Goal: Transaction & Acquisition: Purchase product/service

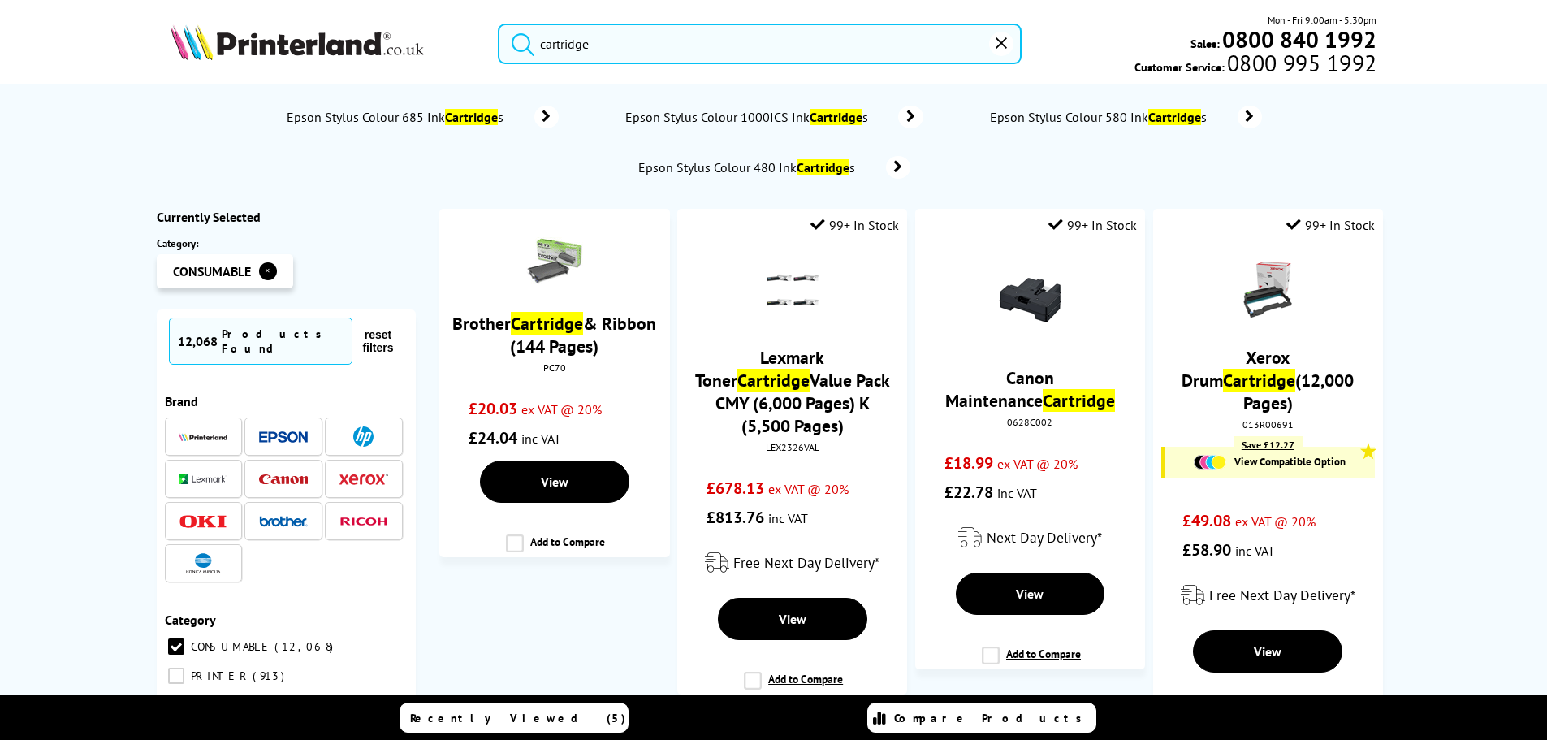
click at [255, 46] on img at bounding box center [296, 42] width 253 height 36
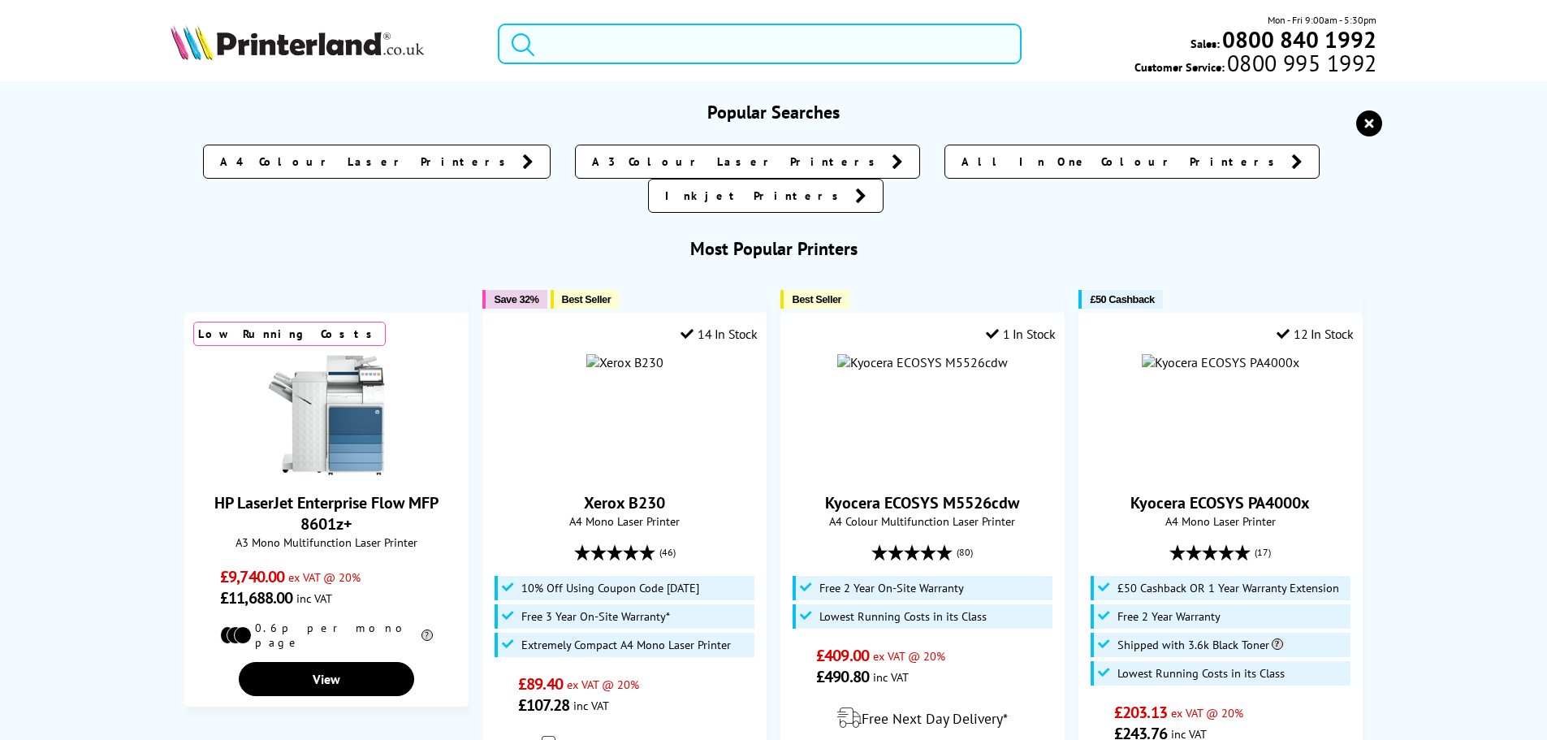
click at [637, 42] on input "search" at bounding box center [760, 44] width 524 height 41
paste input "8501dn"
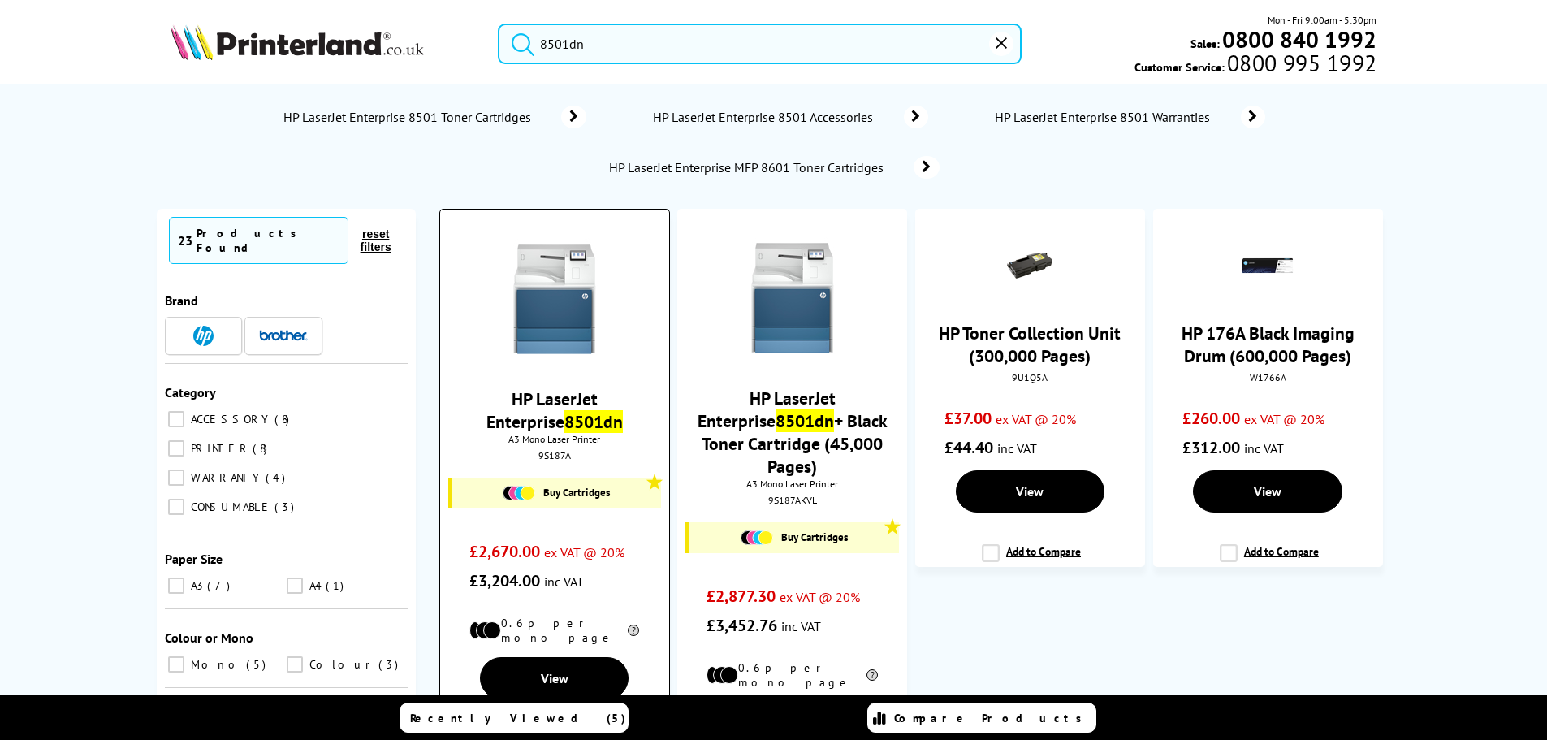
type input "8501dn"
click at [593, 276] on img at bounding box center [555, 299] width 122 height 122
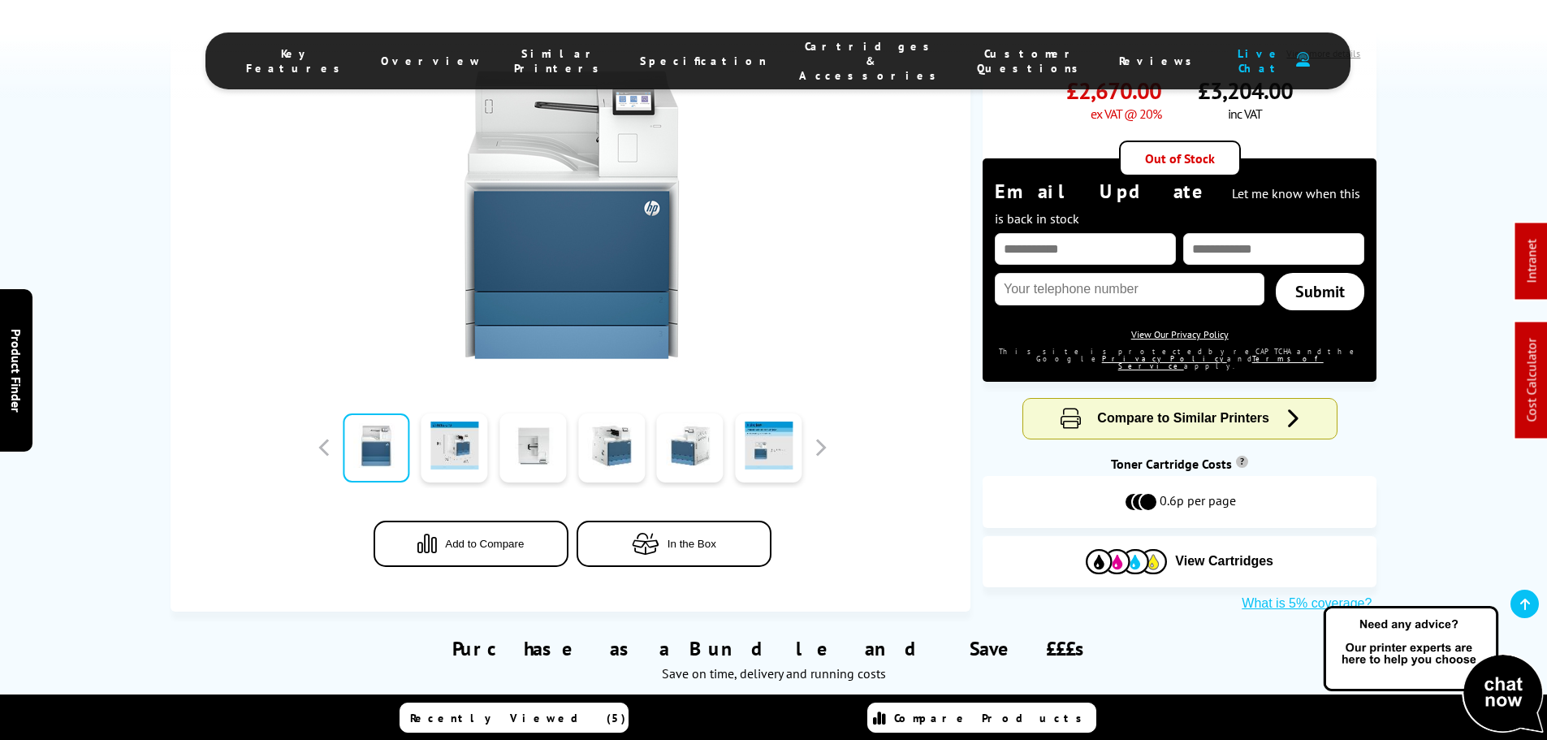
scroll to position [1055, 0]
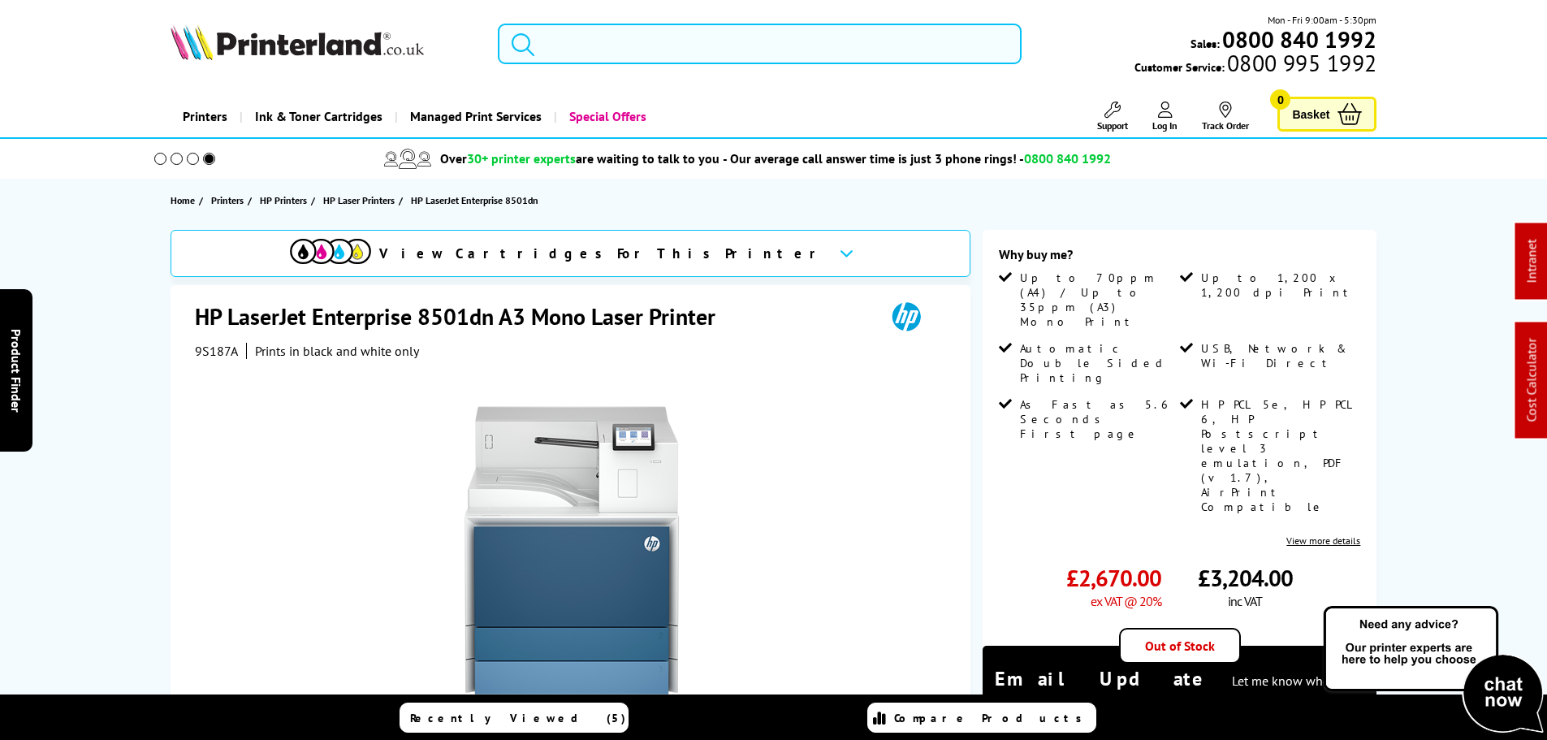
drag, startPoint x: 685, startPoint y: 52, endPoint x: 667, endPoint y: 50, distance: 18.7
click at [685, 52] on input "search" at bounding box center [760, 44] width 524 height 41
paste input "8501x"
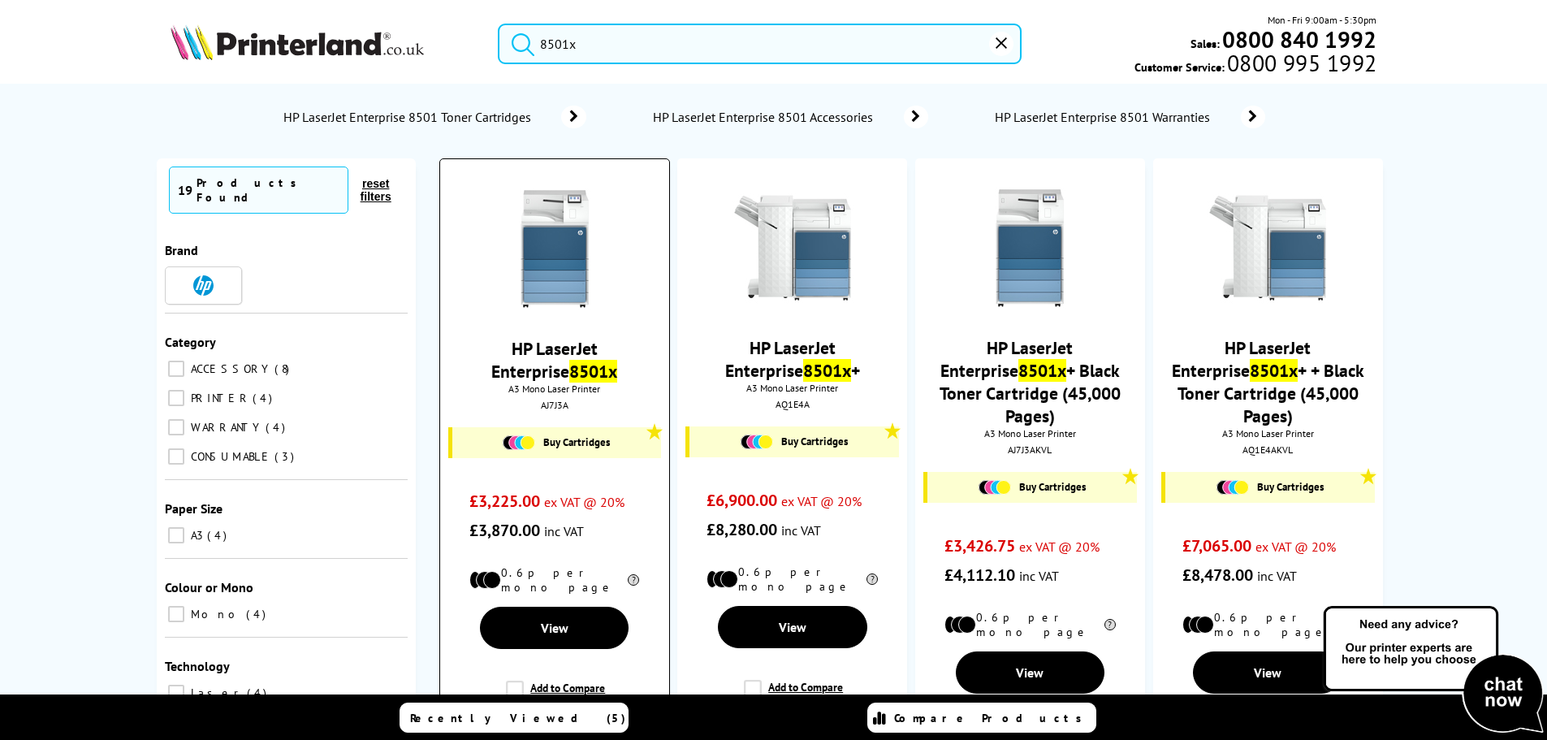
type input "8501x"
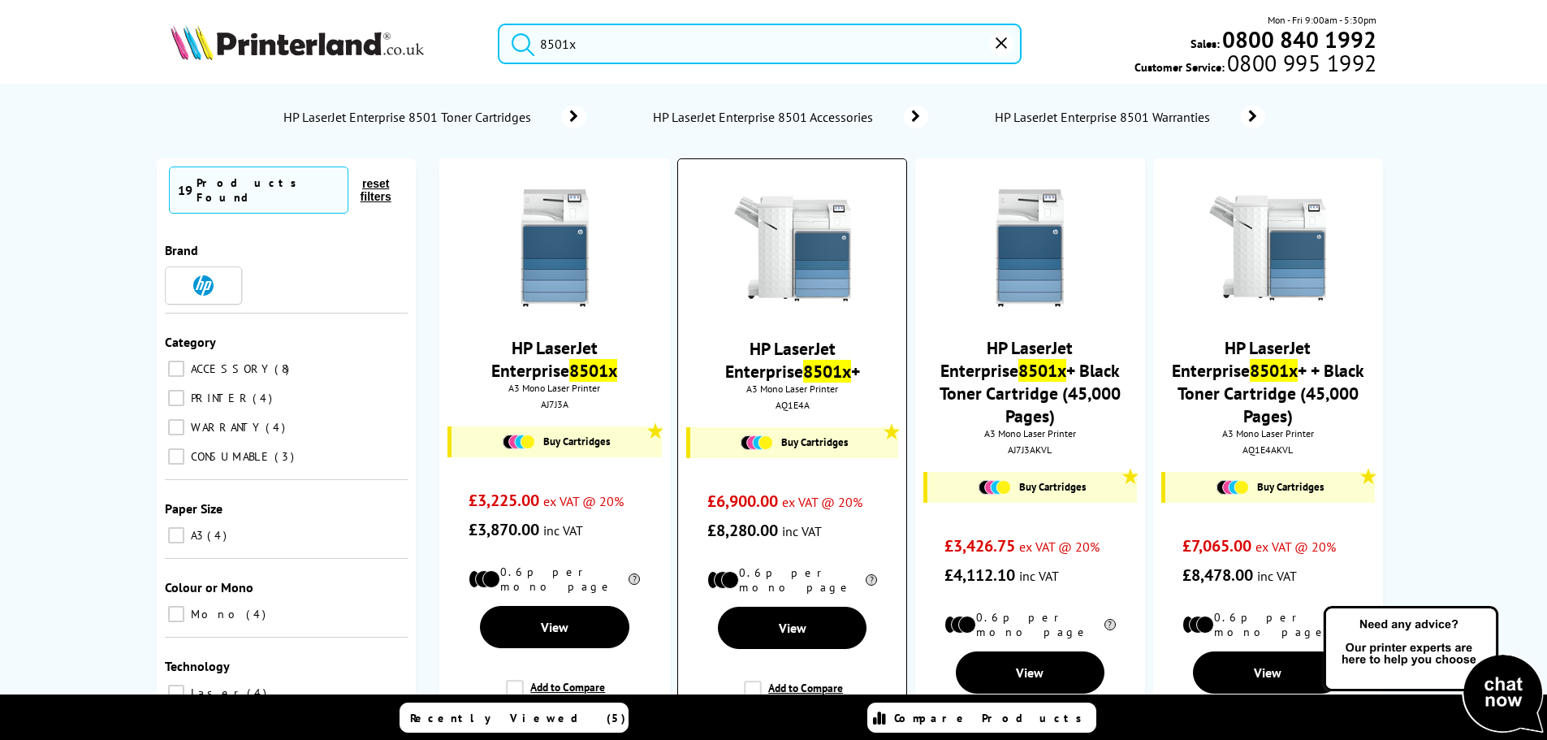
drag, startPoint x: 560, startPoint y: 258, endPoint x: 723, endPoint y: 256, distance: 162.4
click at [560, 258] on img at bounding box center [555, 248] width 122 height 122
click at [778, 250] on img at bounding box center [792, 249] width 122 height 122
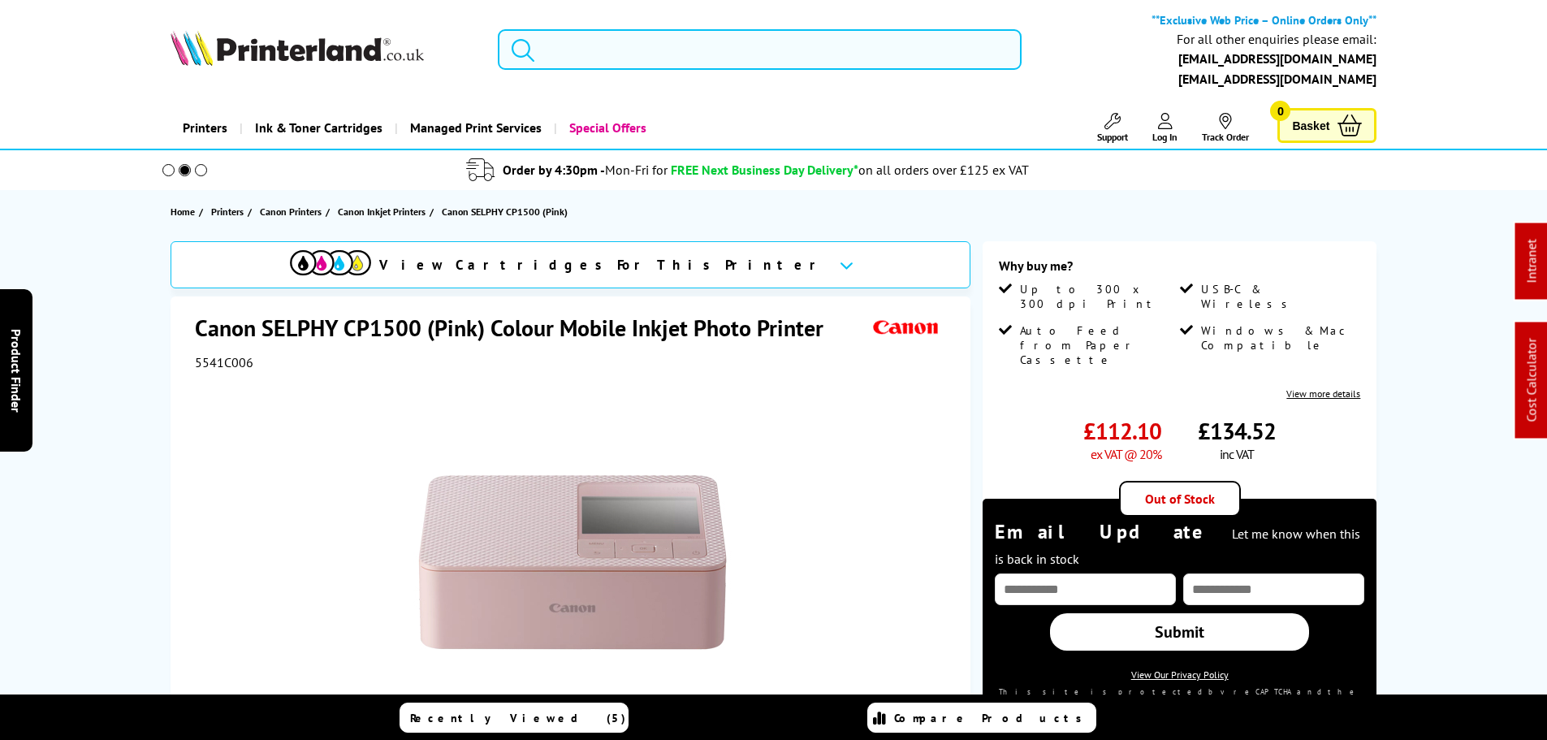
click at [634, 49] on input "search" at bounding box center [760, 49] width 524 height 41
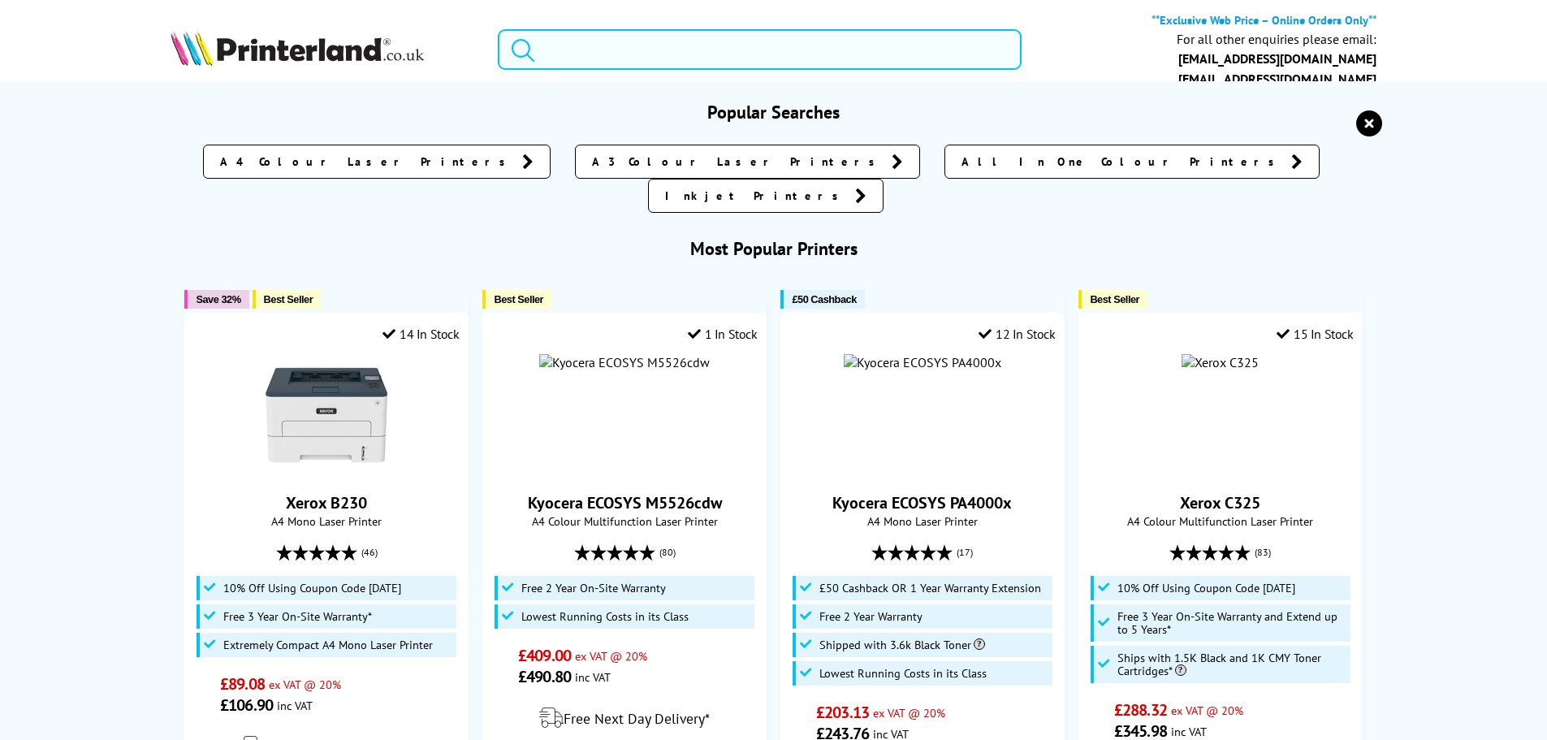
paste input "TS5350i"
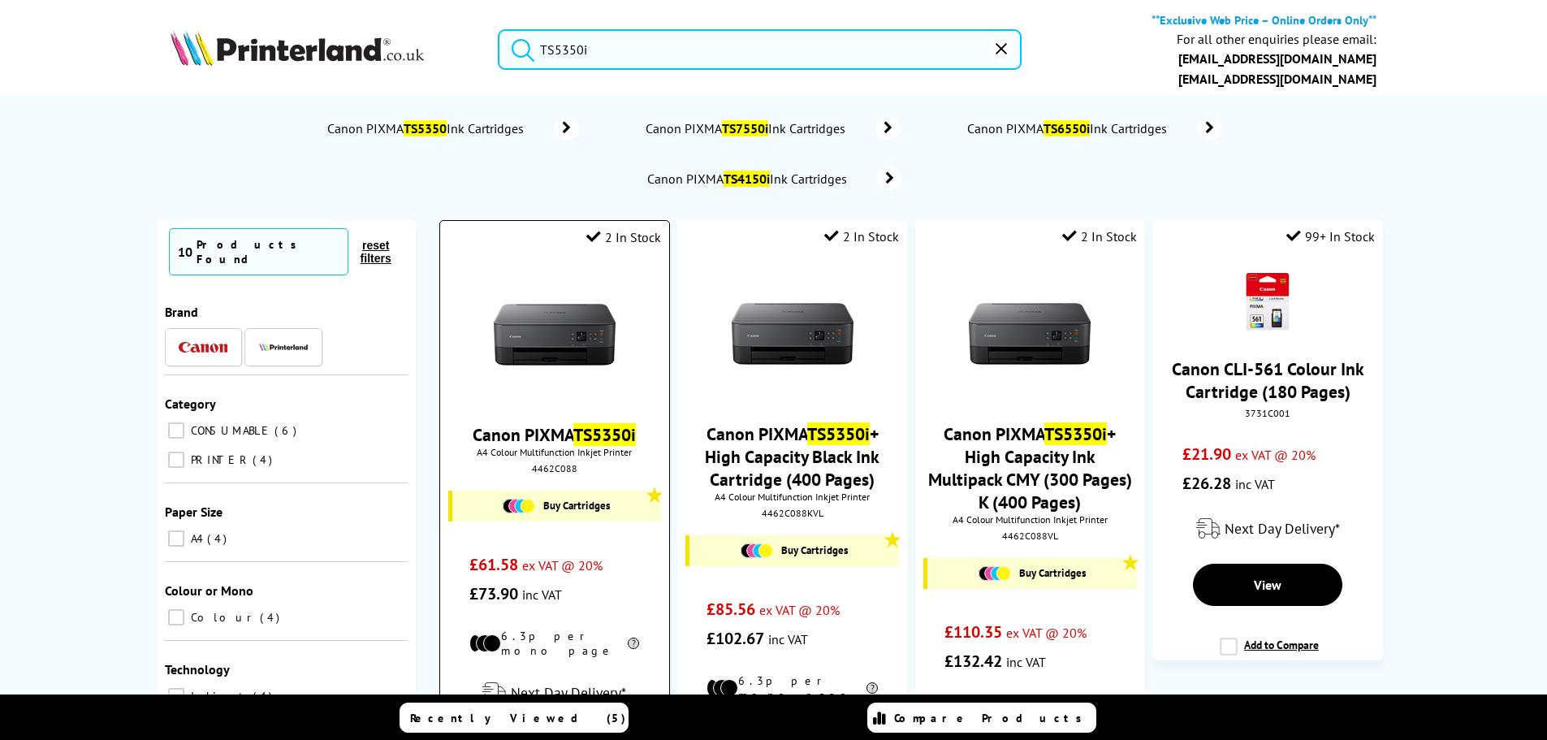
type input "TS5350i"
click at [535, 338] on img at bounding box center [555, 335] width 122 height 122
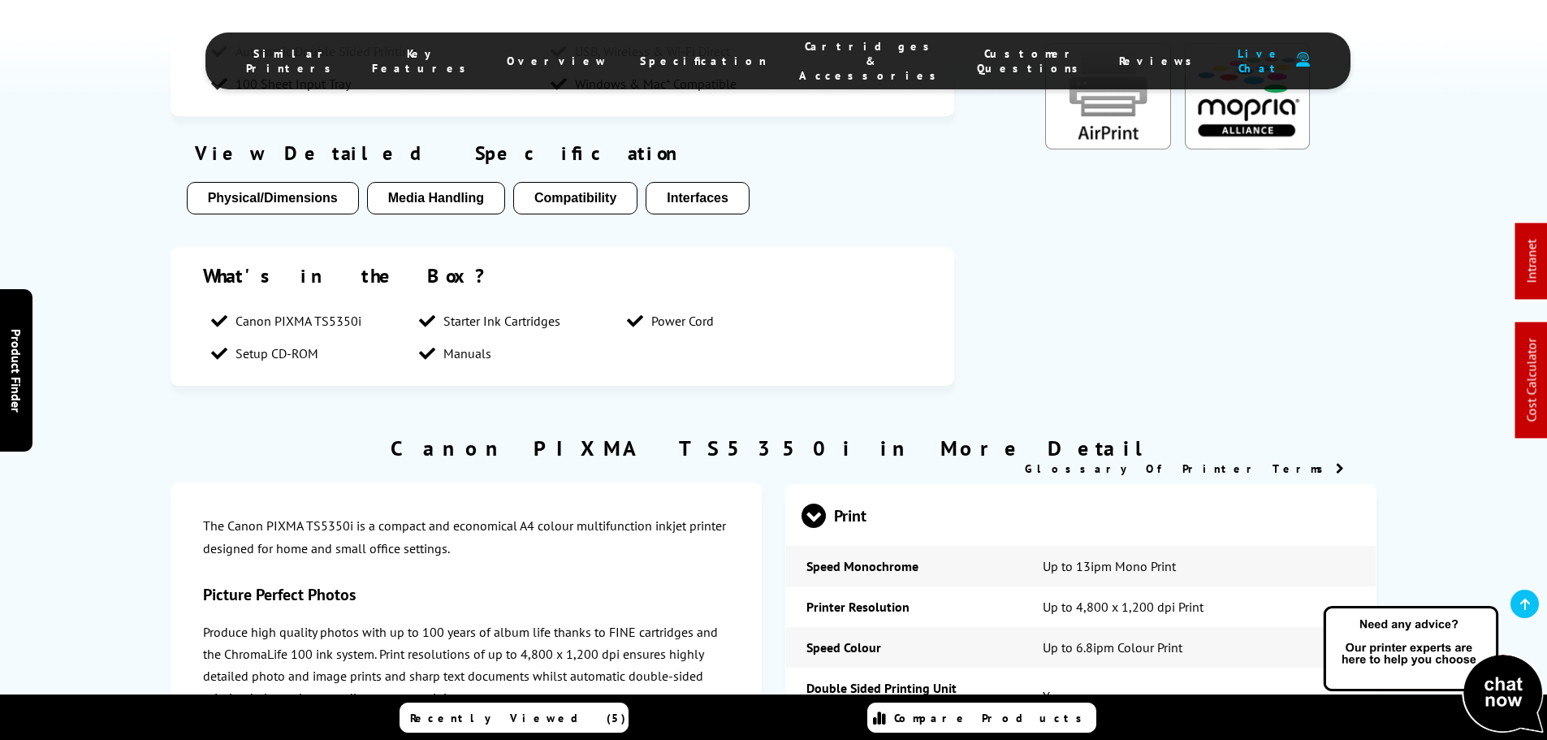
scroll to position [2189, 0]
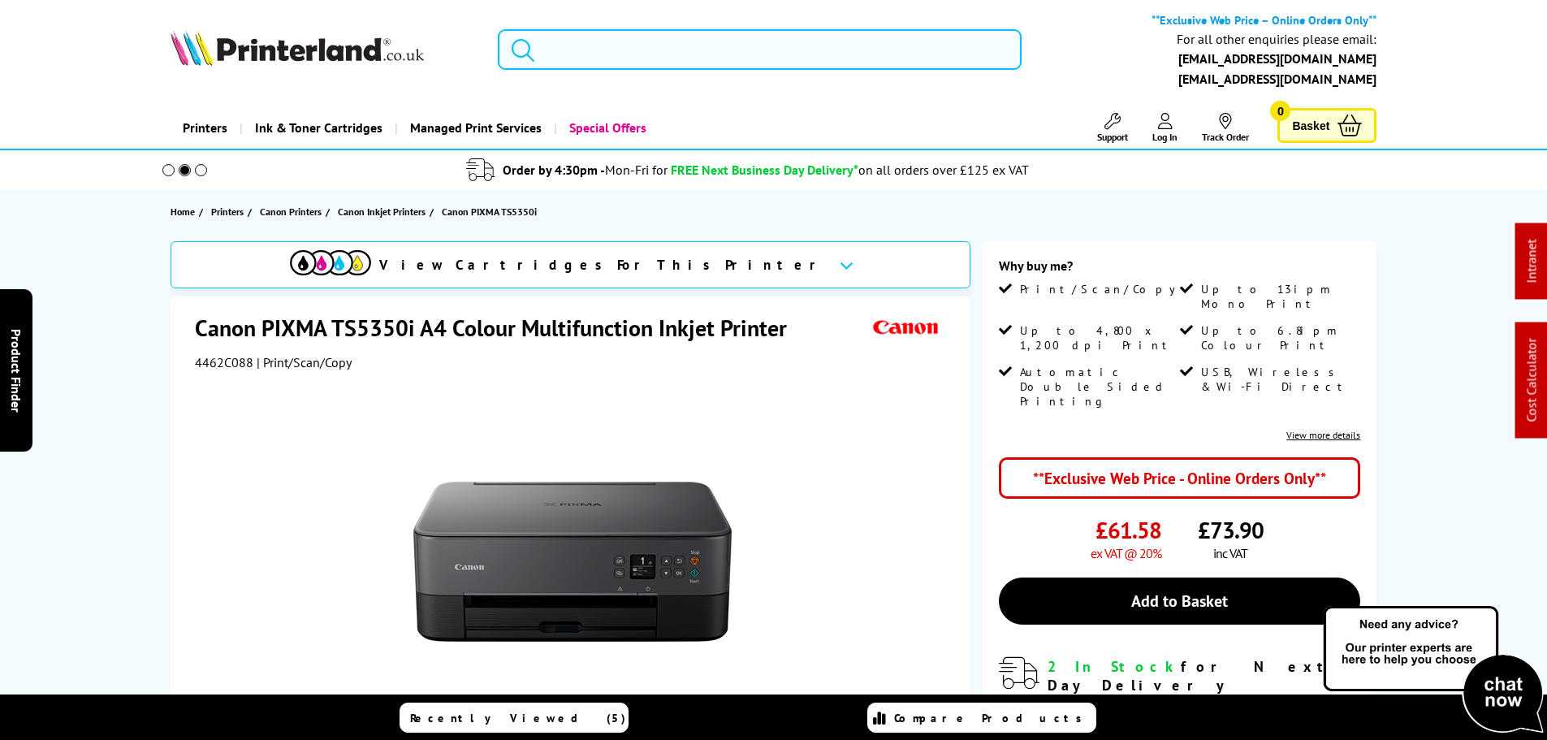
click at [567, 47] on input "search" at bounding box center [760, 49] width 524 height 41
paste input "TC-21"
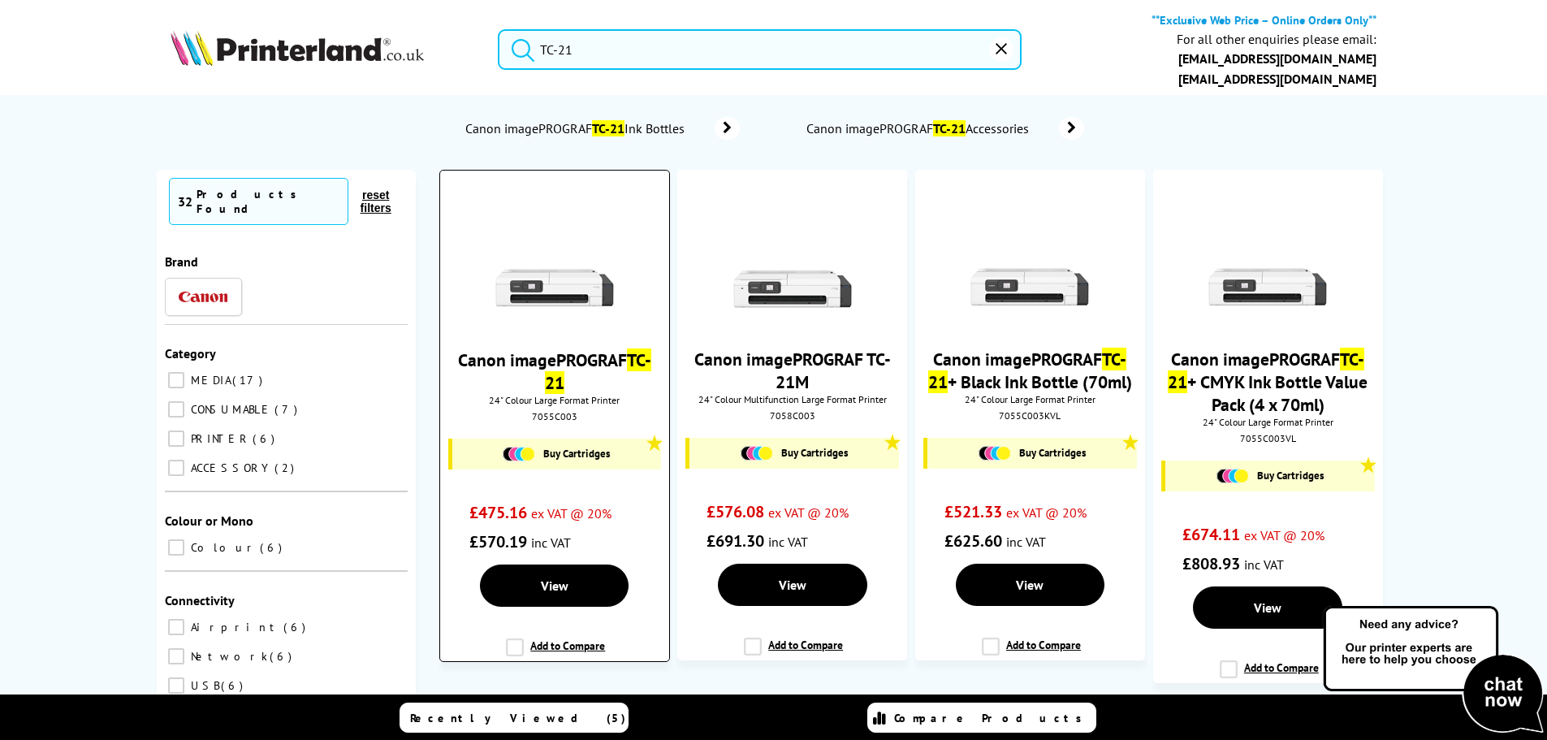
type input "TC-21"
click at [542, 298] on img at bounding box center [555, 260] width 122 height 122
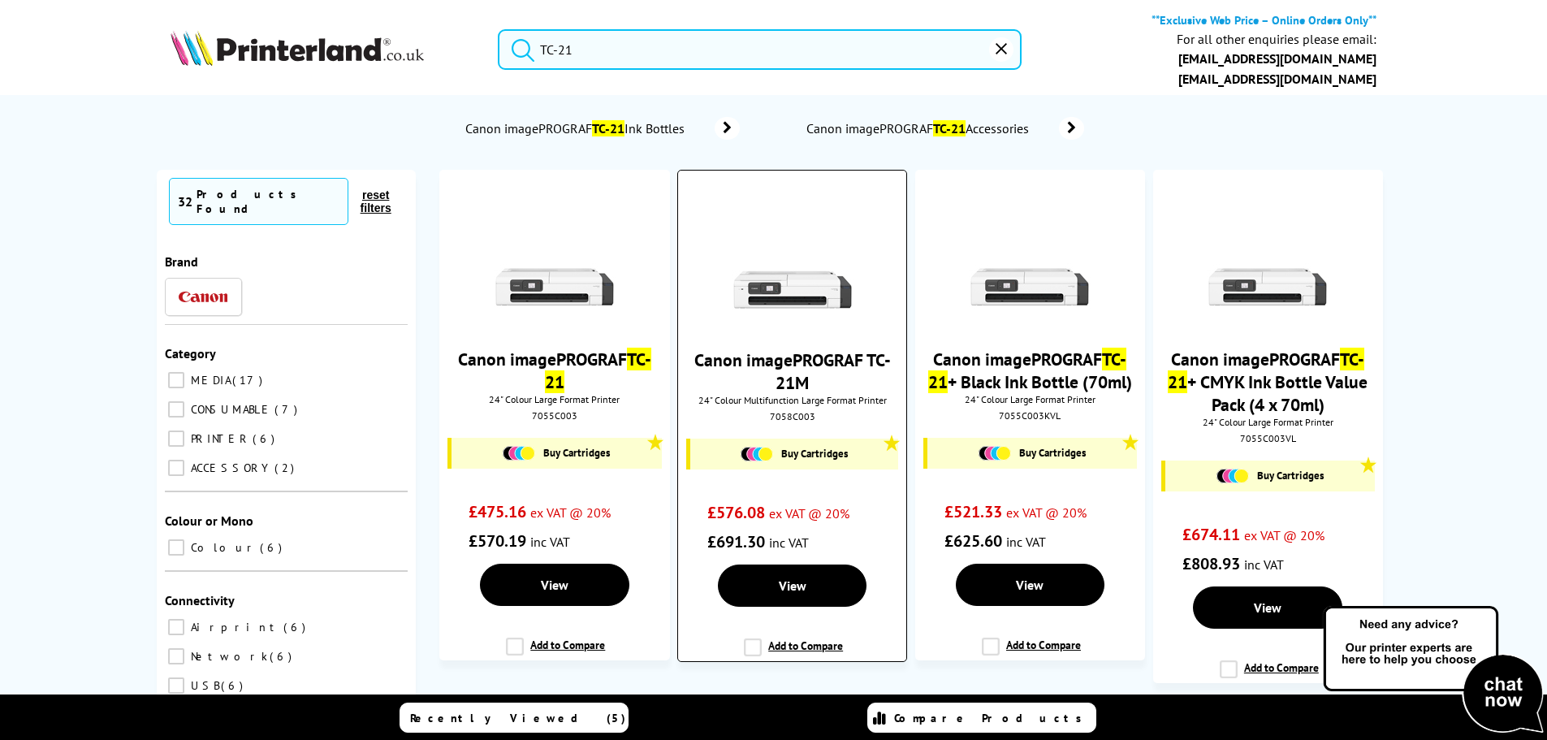
click at [800, 294] on img at bounding box center [792, 260] width 122 height 122
